Goal: Task Accomplishment & Management: Use online tool/utility

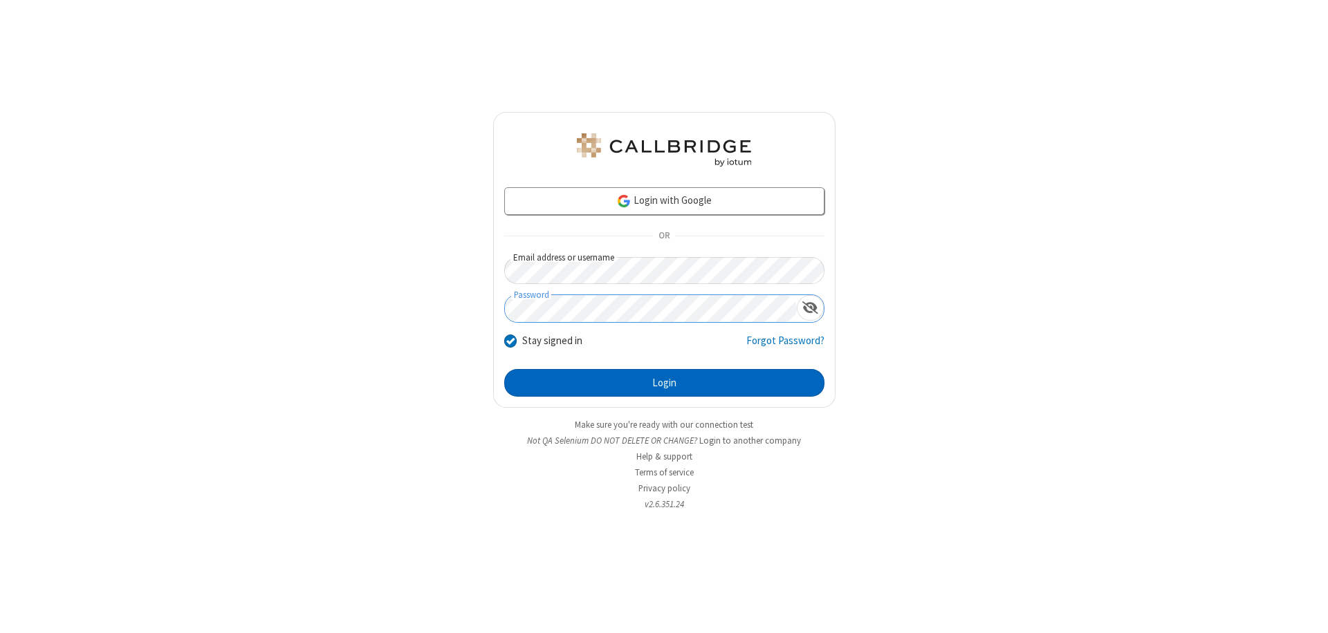
click at [664, 383] on button "Login" at bounding box center [664, 383] width 320 height 28
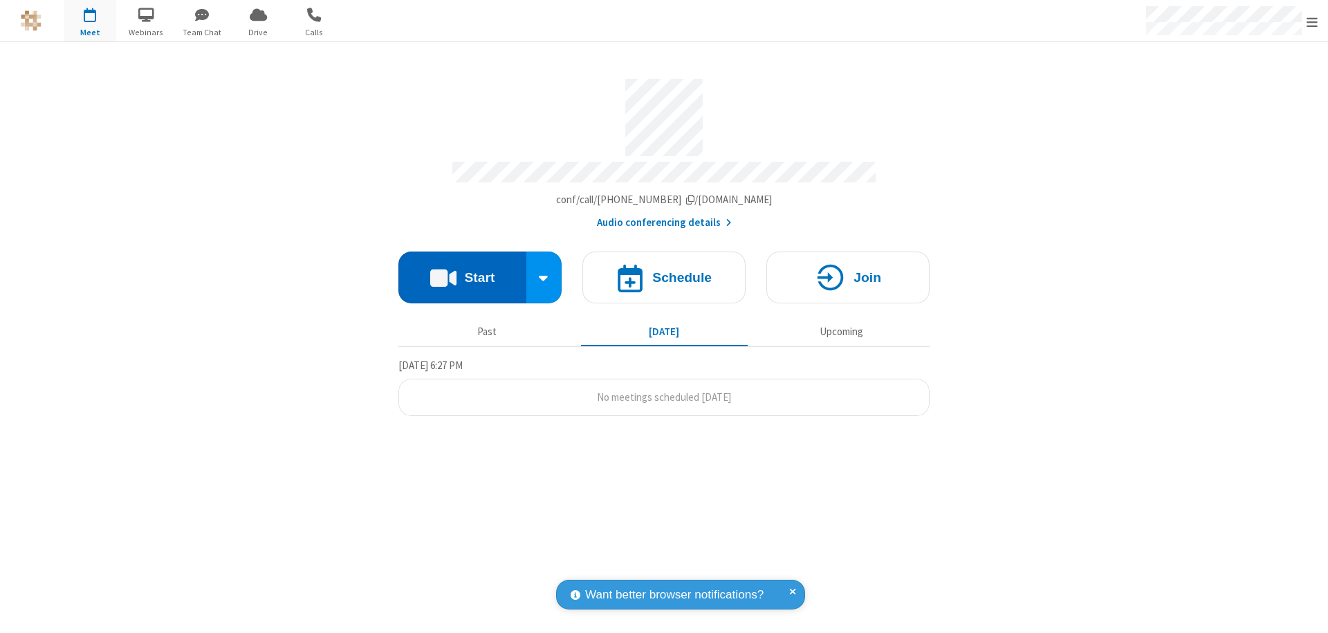
click at [462, 271] on button "Start" at bounding box center [462, 278] width 128 height 52
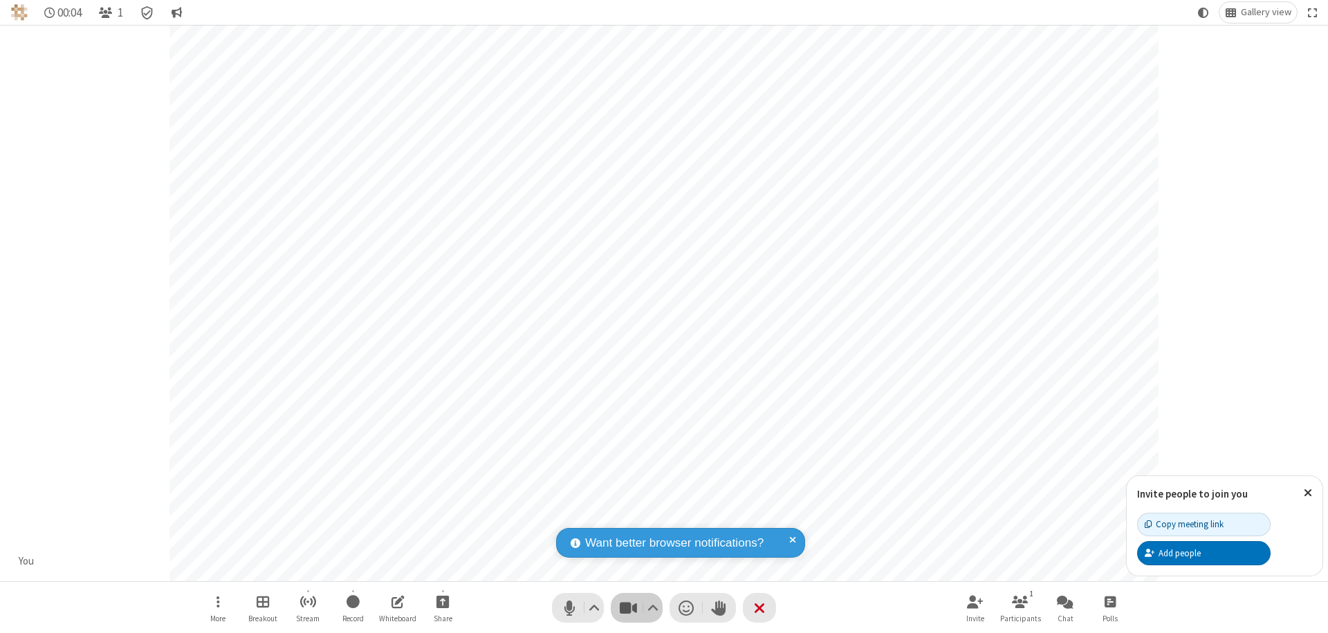
click at [628, 608] on span "Stop video (⌘+Shift+V)" at bounding box center [628, 608] width 21 height 20
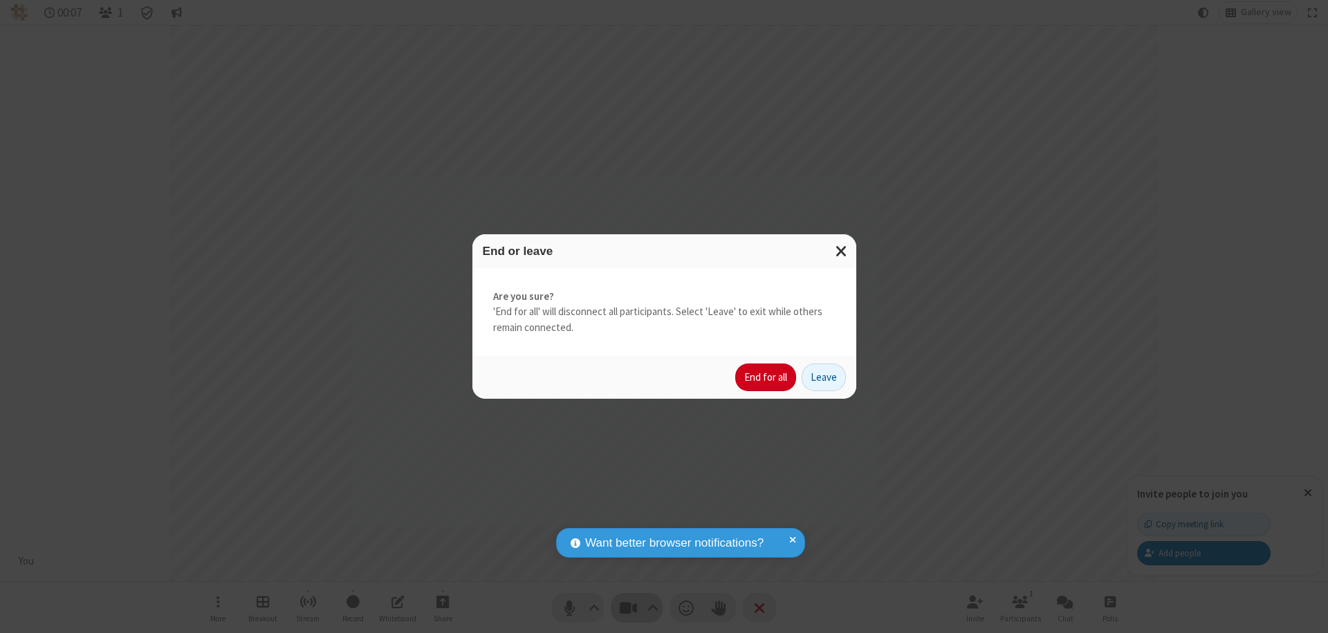
click at [766, 378] on button "End for all" at bounding box center [765, 378] width 61 height 28
